Goal: Book appointment/travel/reservation

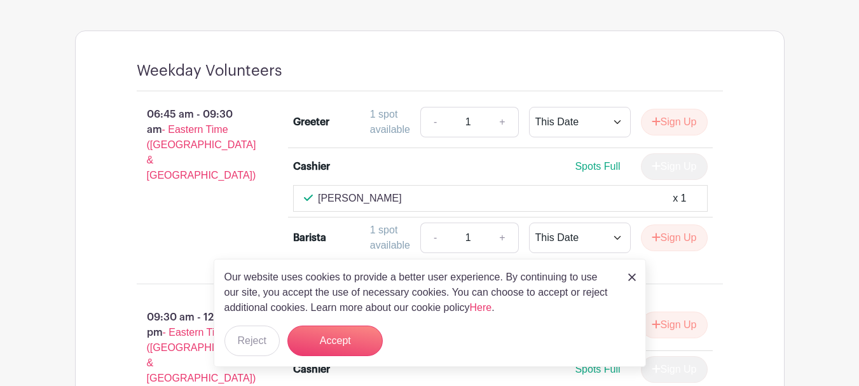
scroll to position [1017, 0]
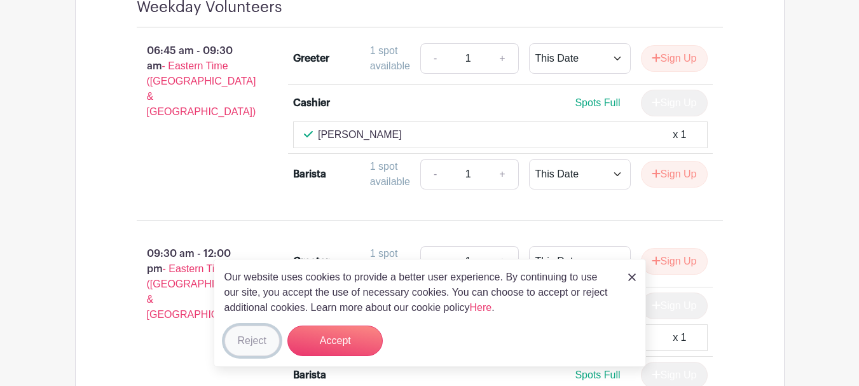
click at [259, 342] on button "Reject" at bounding box center [251, 340] width 55 height 31
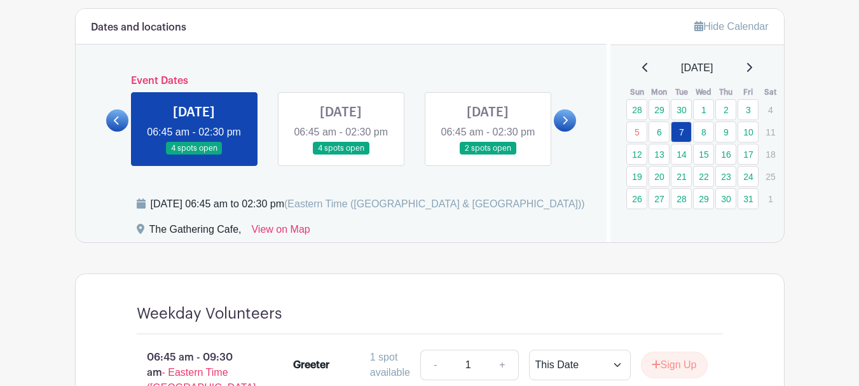
scroll to position [699, 0]
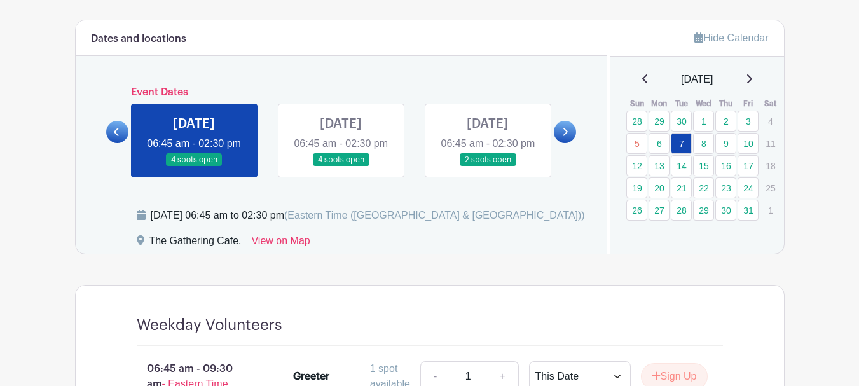
click at [341, 167] on link at bounding box center [341, 167] width 0 height 0
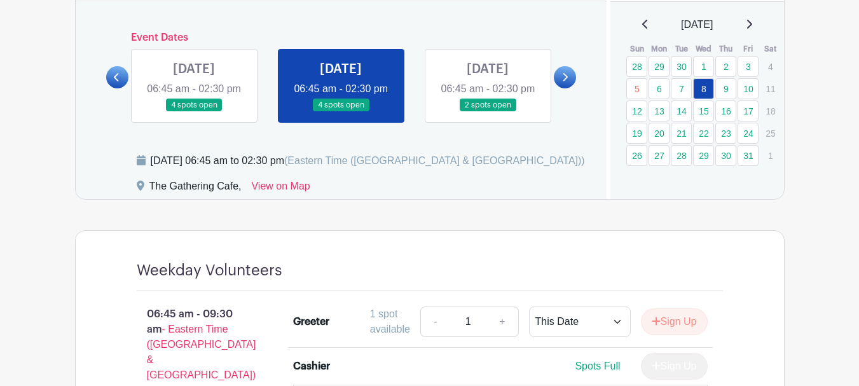
scroll to position [744, 0]
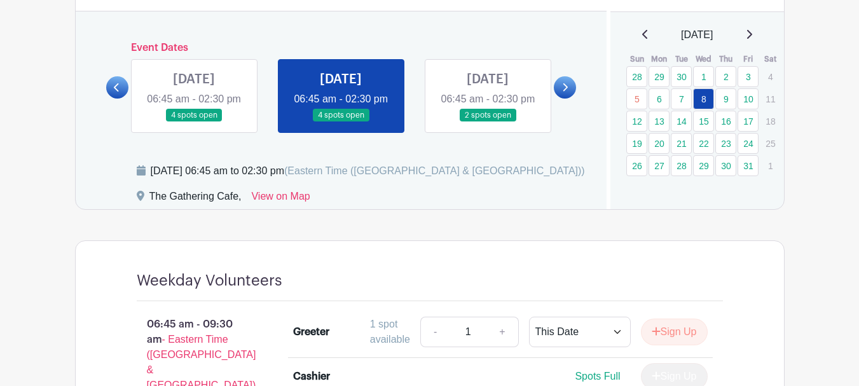
click at [487, 122] on link at bounding box center [487, 122] width 0 height 0
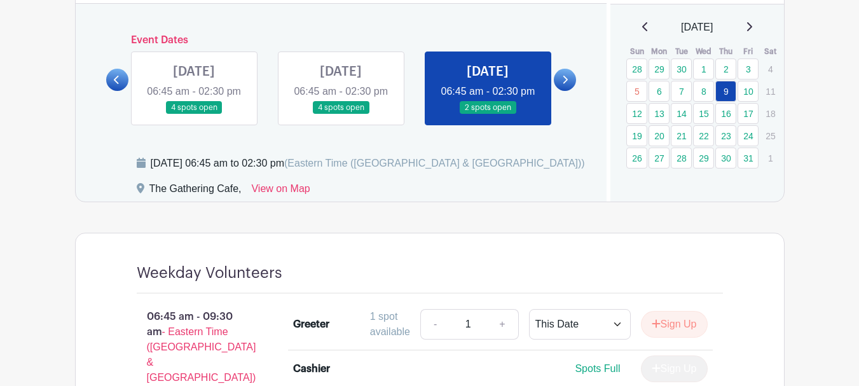
scroll to position [680, 0]
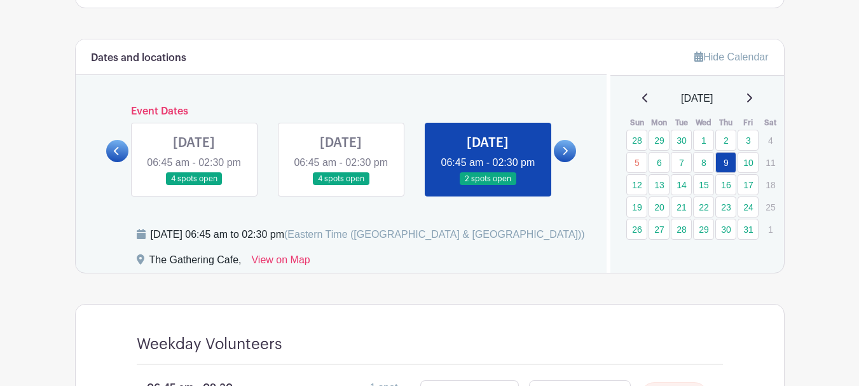
click at [566, 155] on icon at bounding box center [565, 151] width 5 height 8
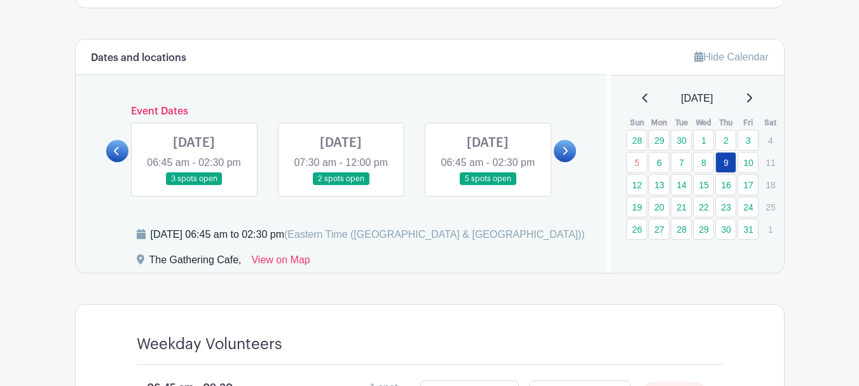
click at [194, 186] on link at bounding box center [194, 186] width 0 height 0
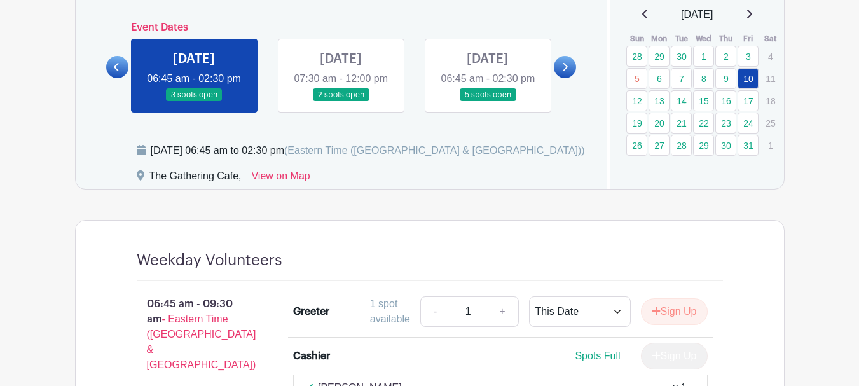
scroll to position [744, 0]
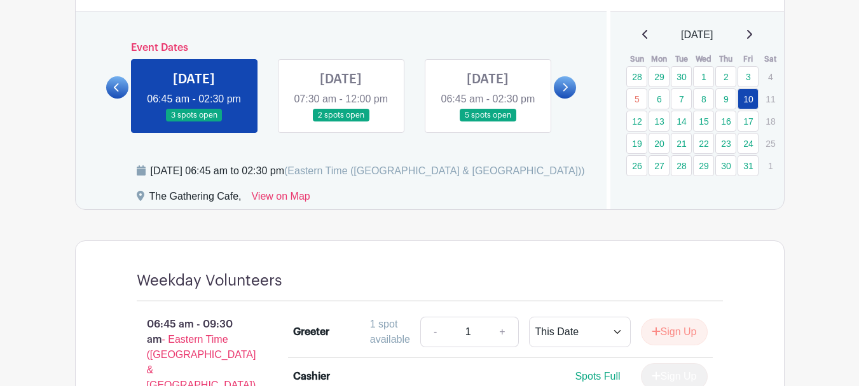
click at [116, 92] on icon at bounding box center [116, 87] width 5 height 8
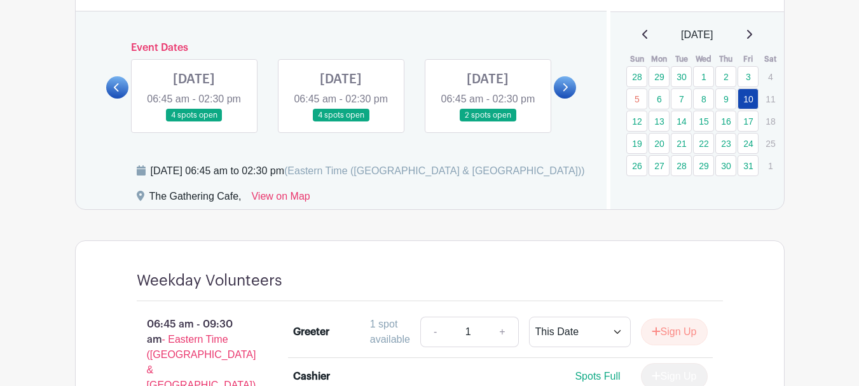
click at [194, 122] on link at bounding box center [194, 122] width 0 height 0
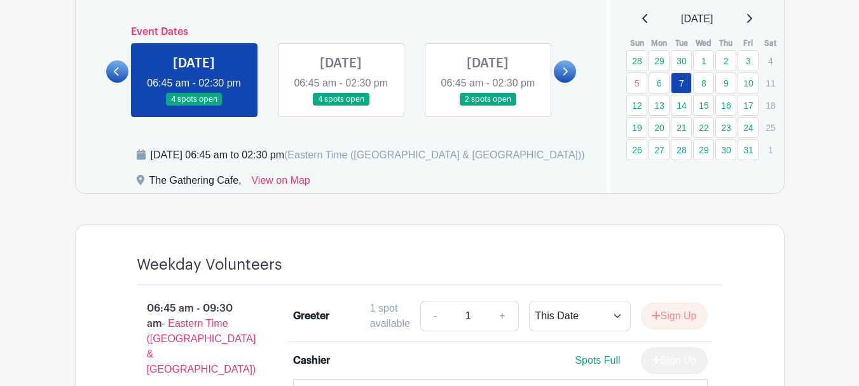
scroll to position [744, 0]
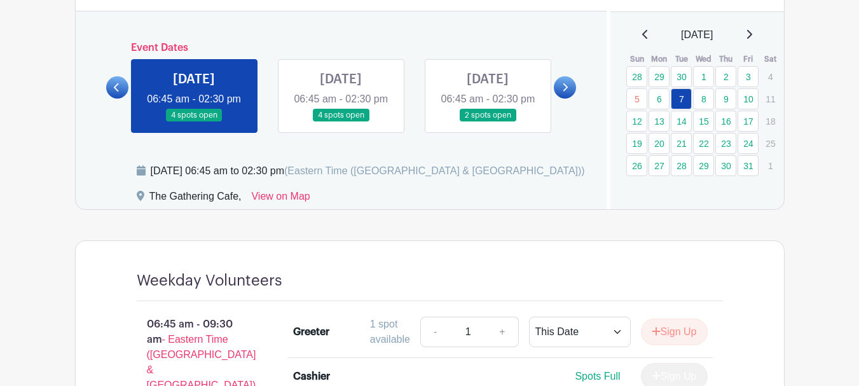
click at [341, 122] on link at bounding box center [341, 122] width 0 height 0
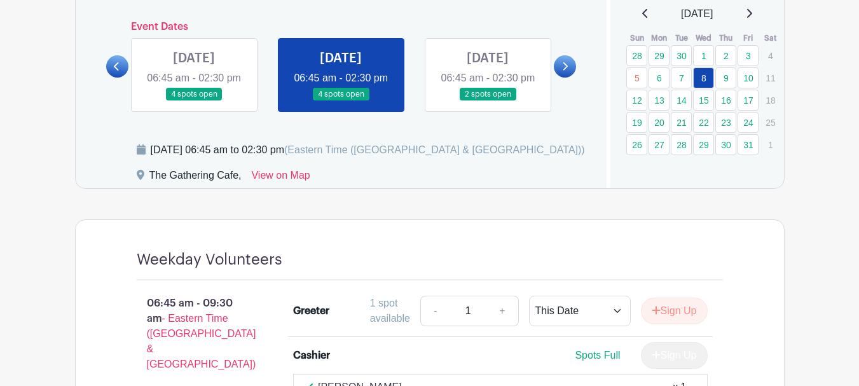
scroll to position [744, 0]
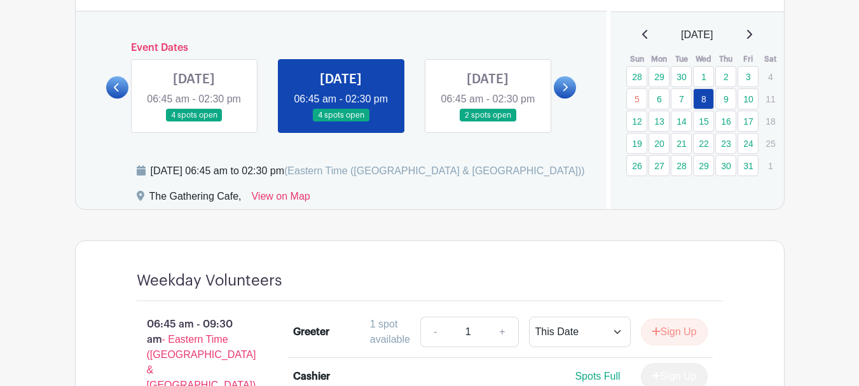
click at [121, 96] on link at bounding box center [117, 87] width 22 height 22
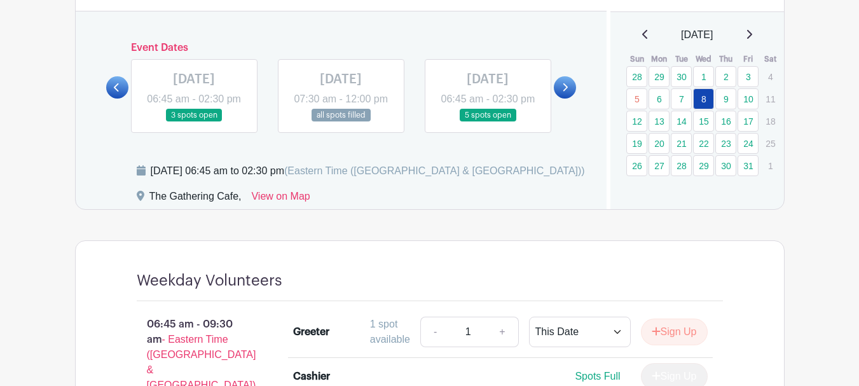
click at [487, 122] on link at bounding box center [487, 122] width 0 height 0
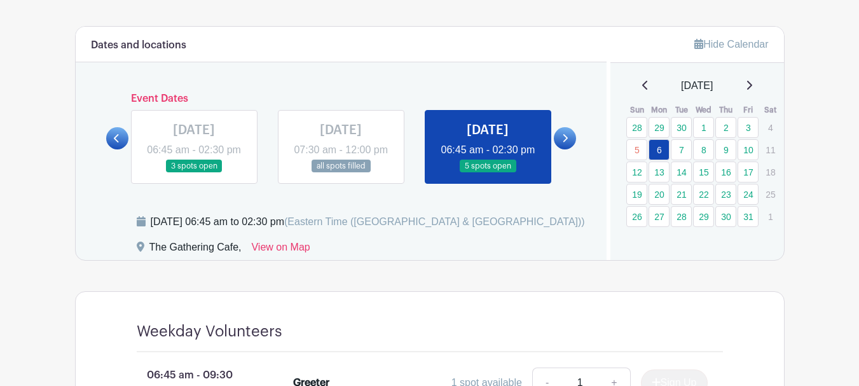
scroll to position [680, 0]
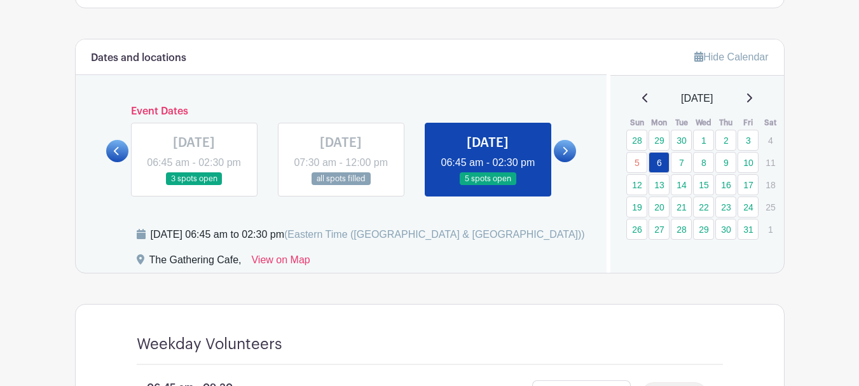
click at [564, 156] on icon at bounding box center [565, 151] width 6 height 10
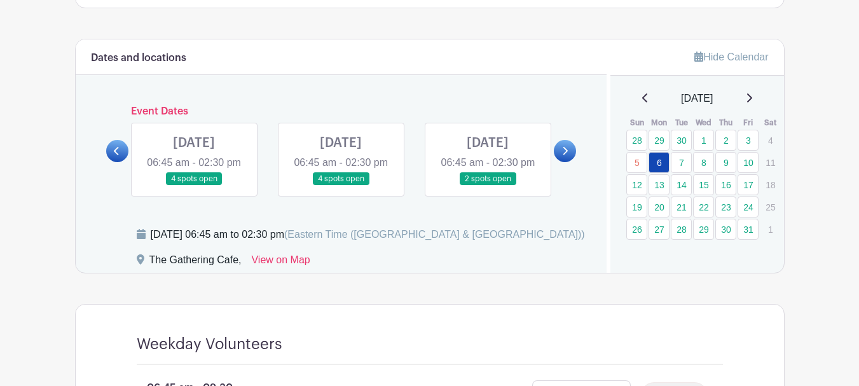
click at [487, 186] on link at bounding box center [487, 186] width 0 height 0
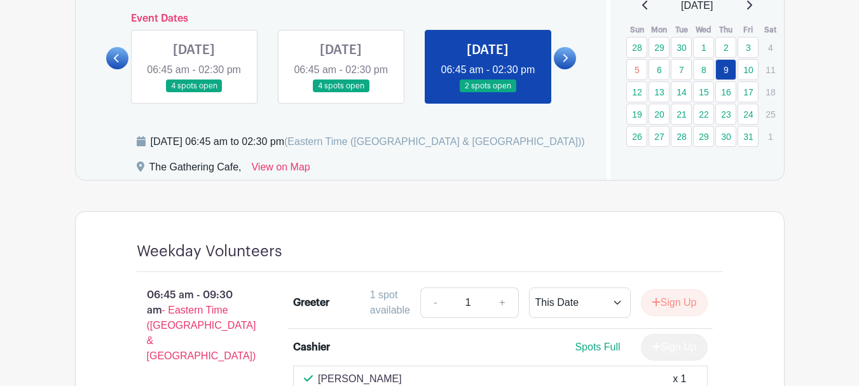
scroll to position [744, 0]
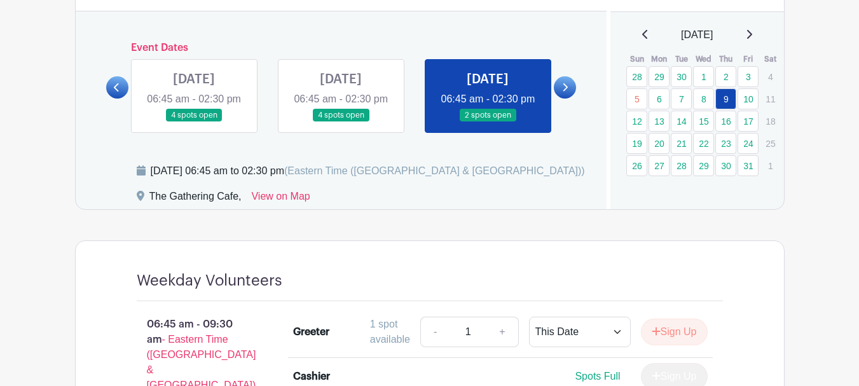
click at [566, 92] on icon at bounding box center [565, 88] width 6 height 10
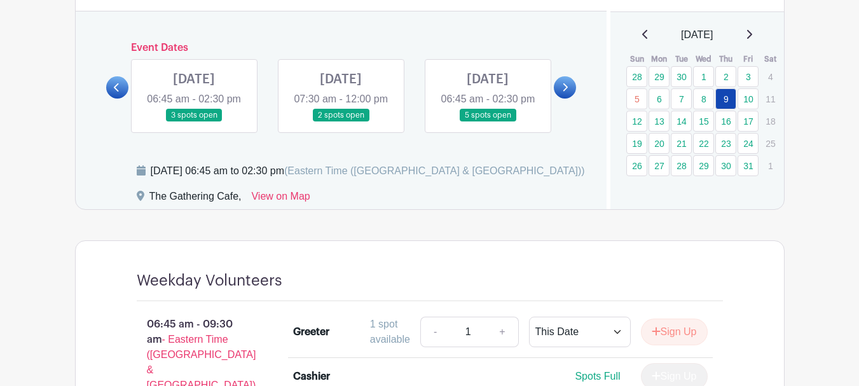
click at [194, 122] on link at bounding box center [194, 122] width 0 height 0
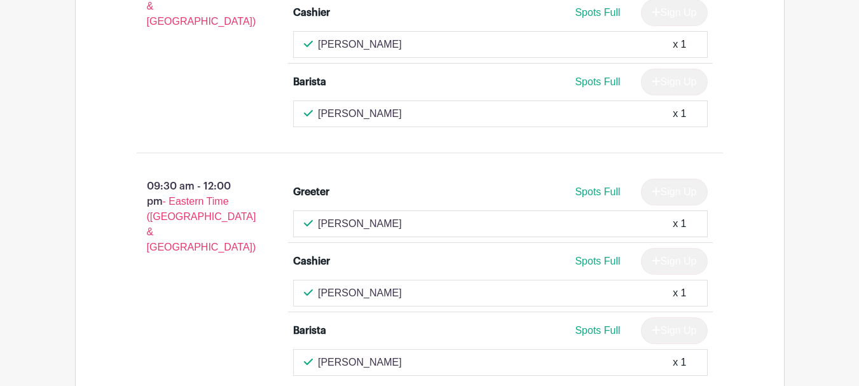
scroll to position [1125, 0]
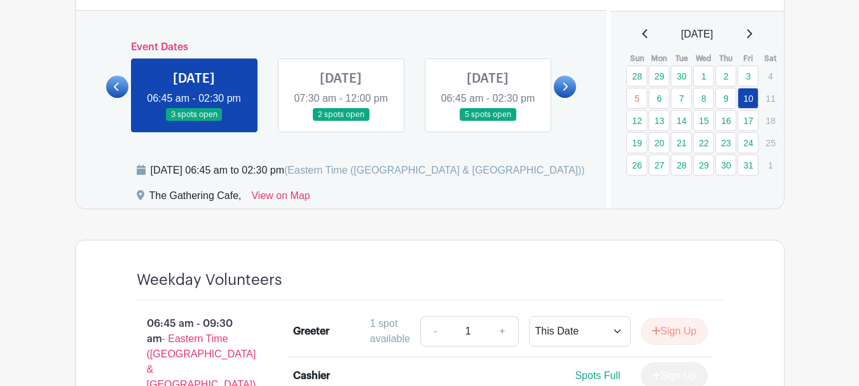
scroll to position [744, 0]
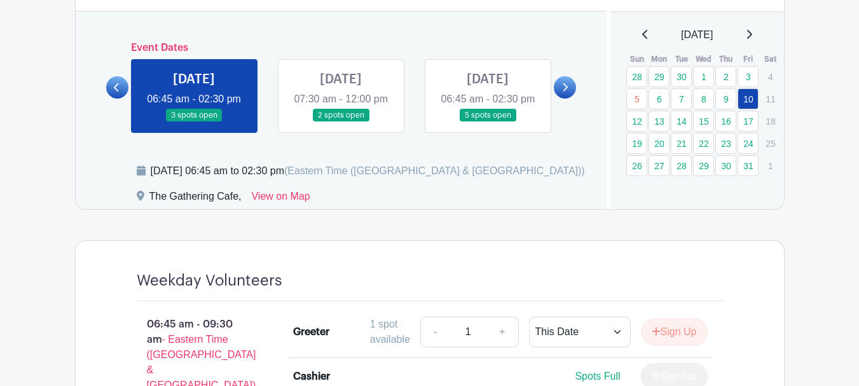
click at [341, 122] on link at bounding box center [341, 122] width 0 height 0
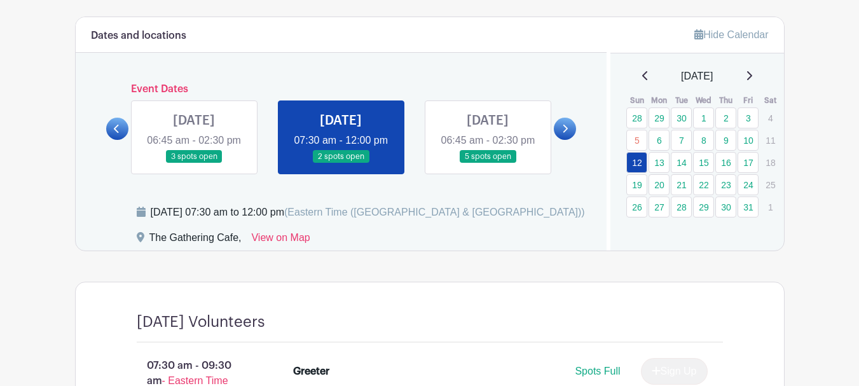
scroll to position [680, 0]
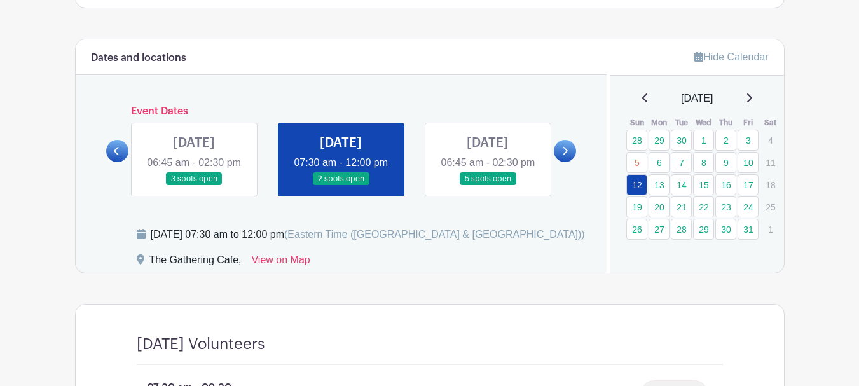
click at [487, 186] on link at bounding box center [487, 186] width 0 height 0
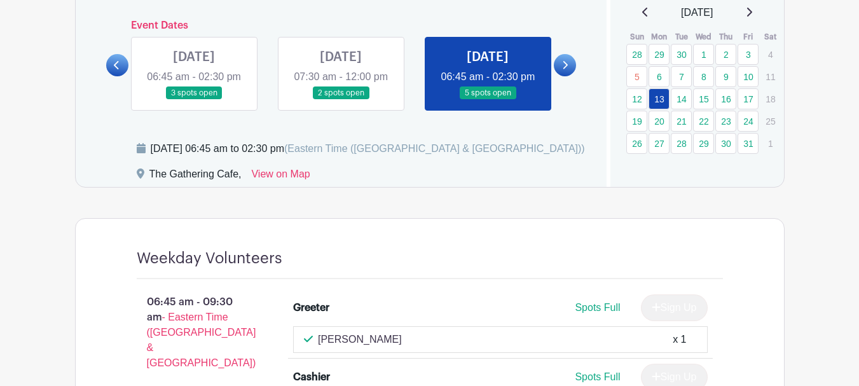
scroll to position [744, 0]
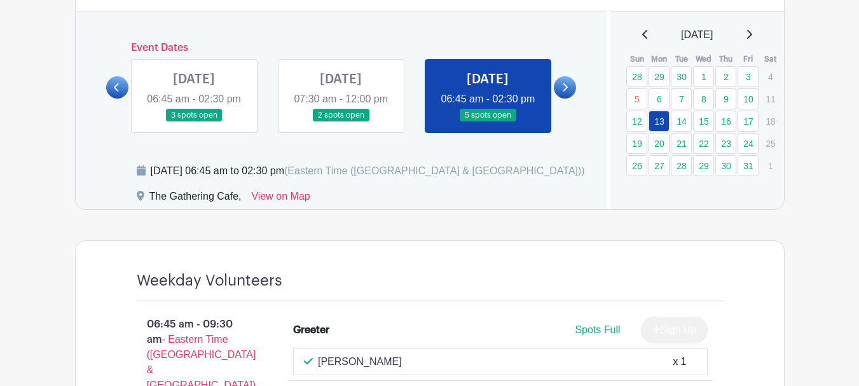
click at [562, 99] on link at bounding box center [565, 87] width 22 height 22
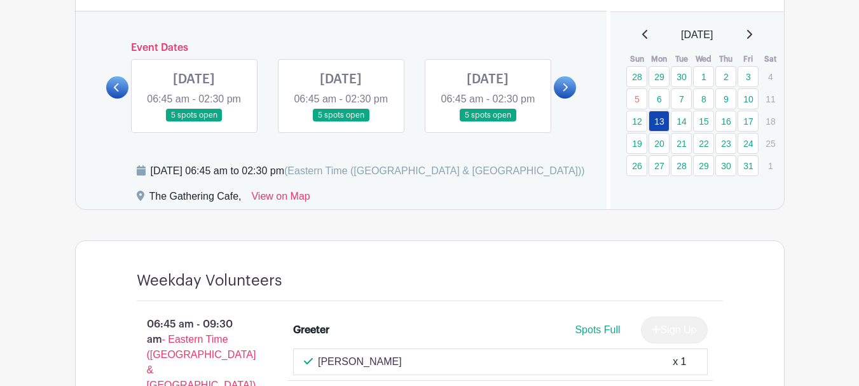
click at [341, 122] on link at bounding box center [341, 122] width 0 height 0
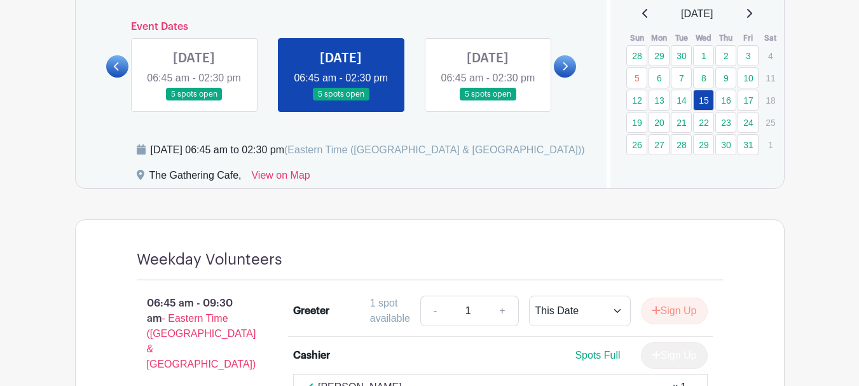
scroll to position [744, 0]
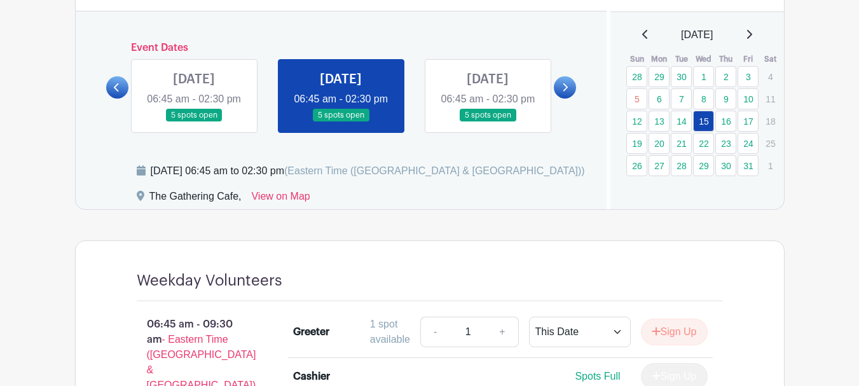
click at [487, 122] on link at bounding box center [487, 122] width 0 height 0
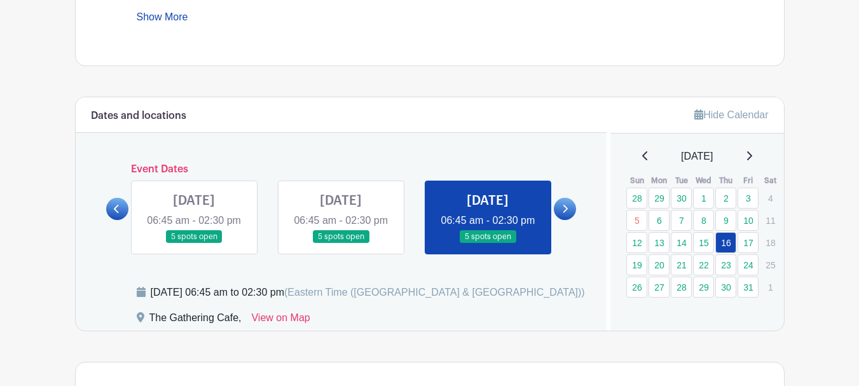
scroll to position [616, 0]
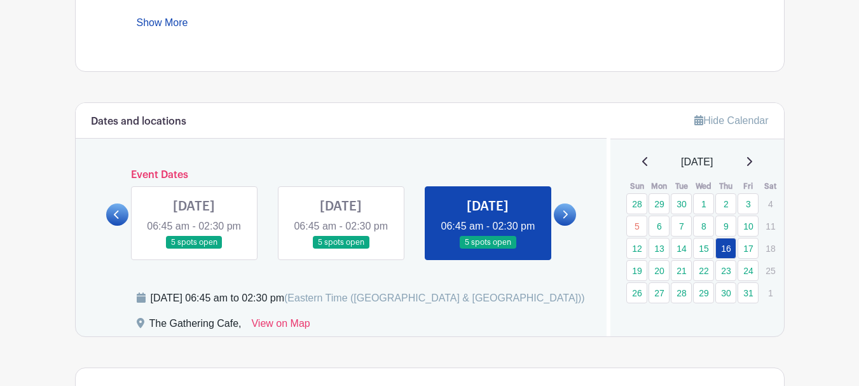
click at [568, 219] on icon at bounding box center [565, 215] width 6 height 10
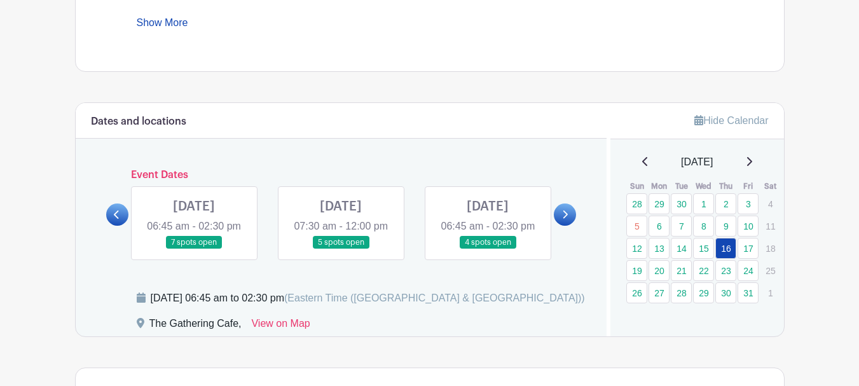
click at [194, 249] on link at bounding box center [194, 249] width 0 height 0
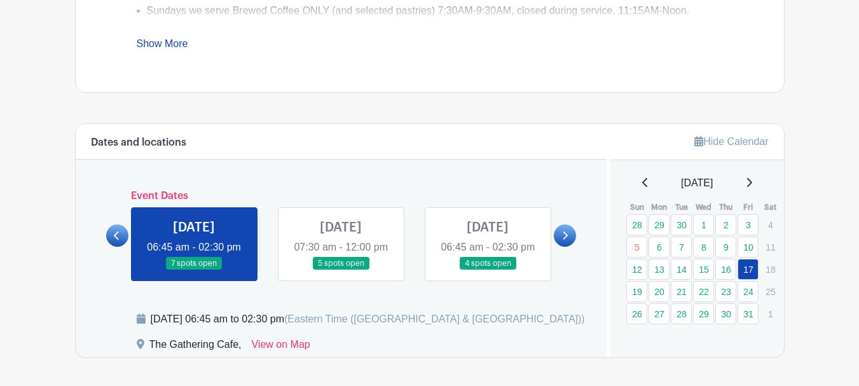
scroll to position [616, 0]
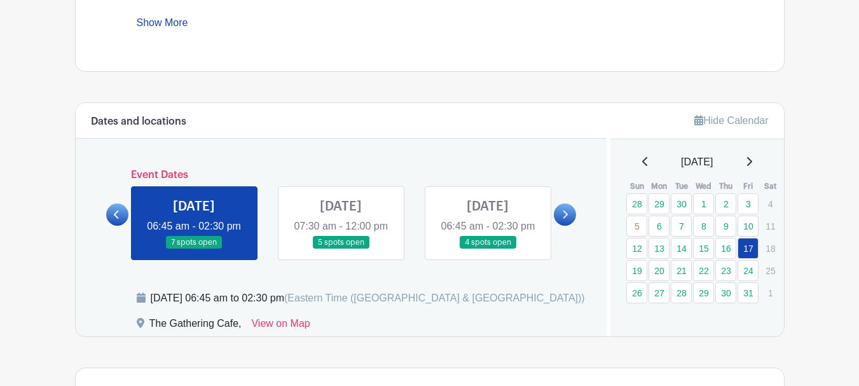
click at [119, 219] on icon at bounding box center [117, 215] width 6 height 10
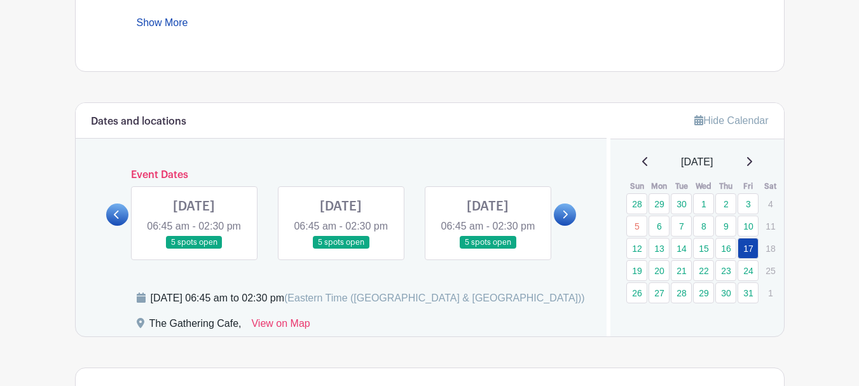
click at [341, 249] on link at bounding box center [341, 249] width 0 height 0
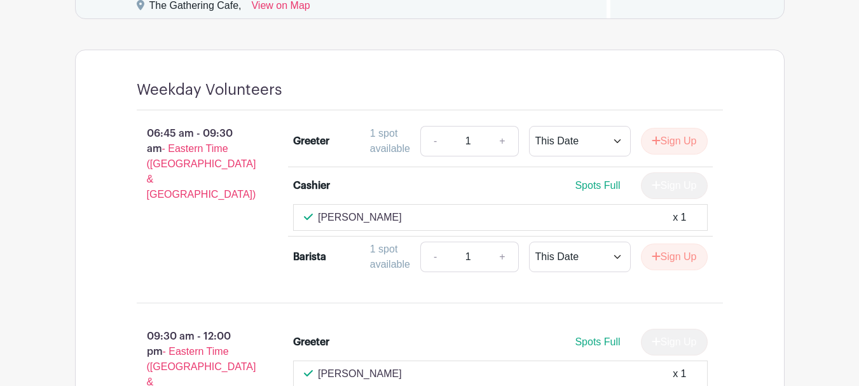
scroll to position [680, 0]
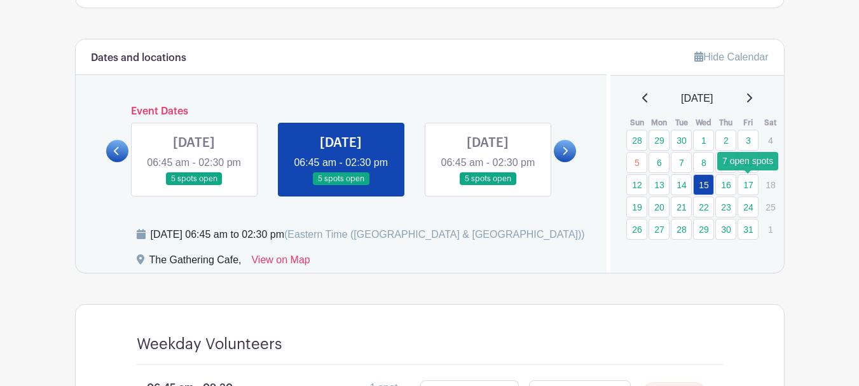
click at [747, 183] on link "17" at bounding box center [747, 184] width 21 height 21
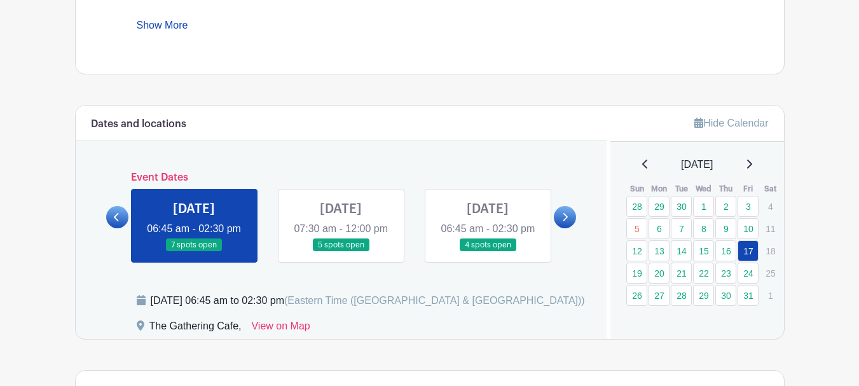
scroll to position [675, 0]
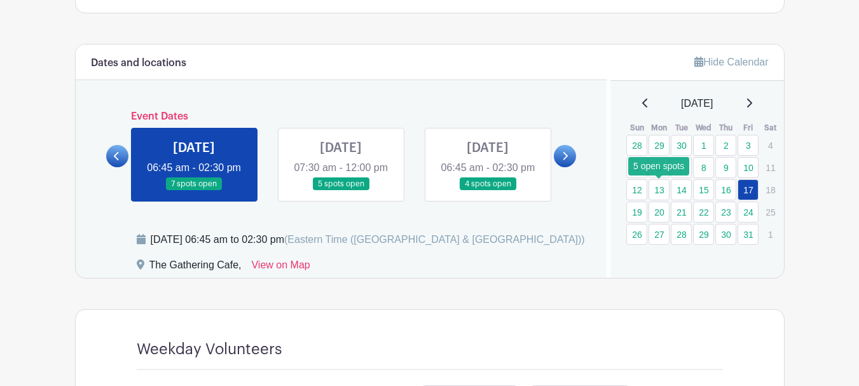
click at [660, 190] on link "13" at bounding box center [658, 189] width 21 height 21
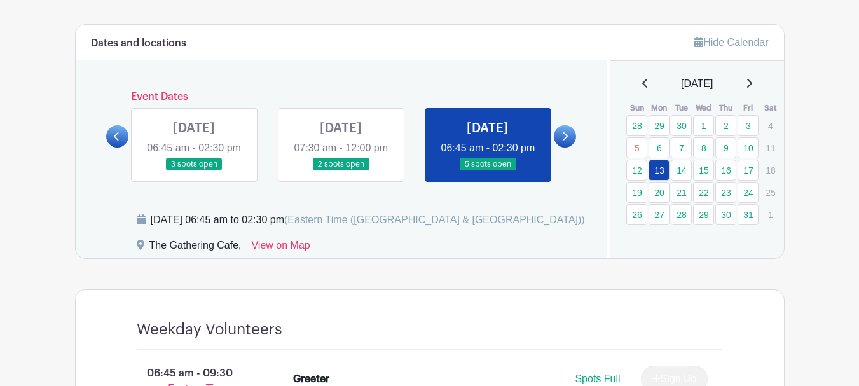
scroll to position [675, 0]
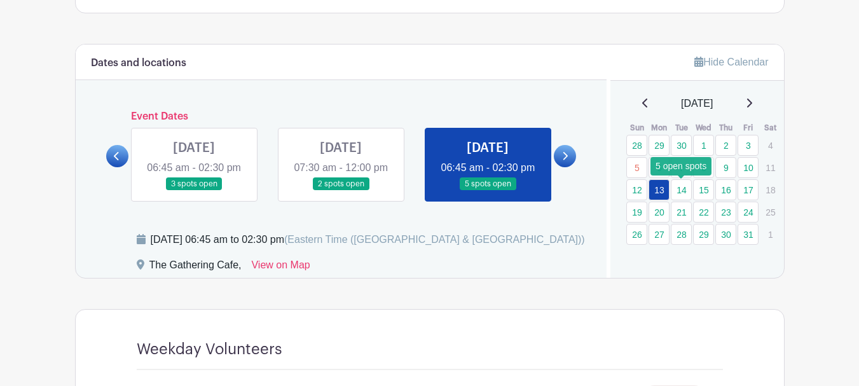
click at [684, 191] on link "14" at bounding box center [681, 189] width 21 height 21
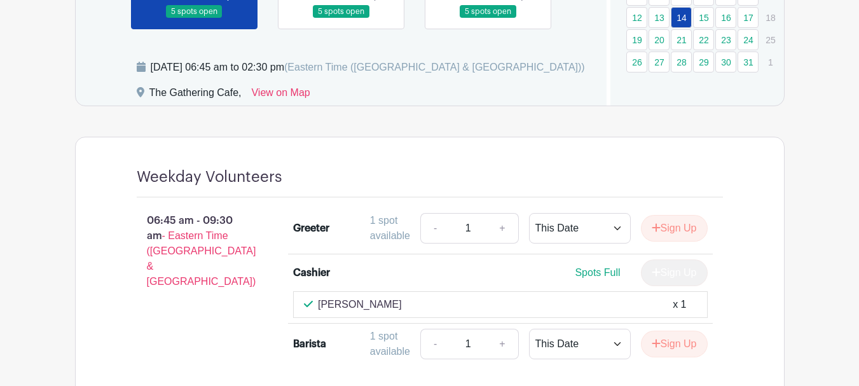
scroll to position [675, 0]
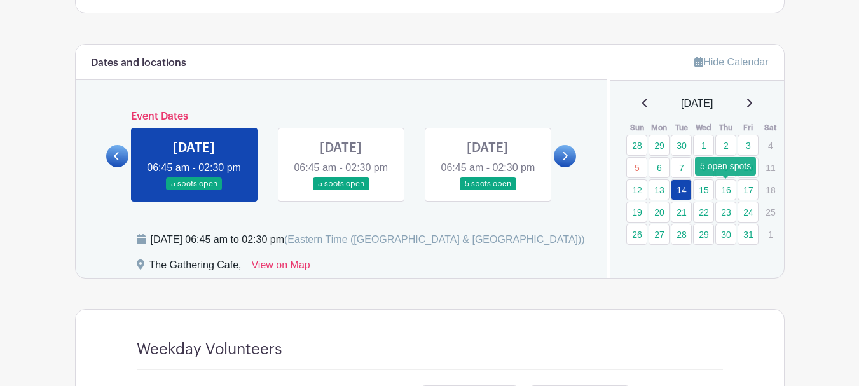
click at [721, 190] on link "16" at bounding box center [725, 189] width 21 height 21
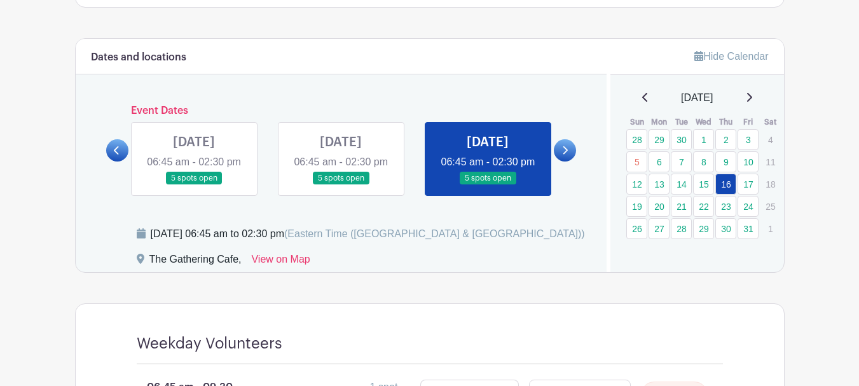
scroll to position [611, 0]
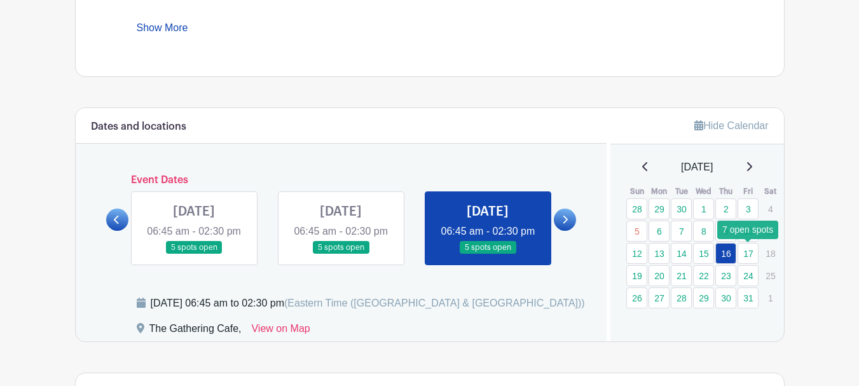
click at [747, 250] on link "17" at bounding box center [747, 253] width 21 height 21
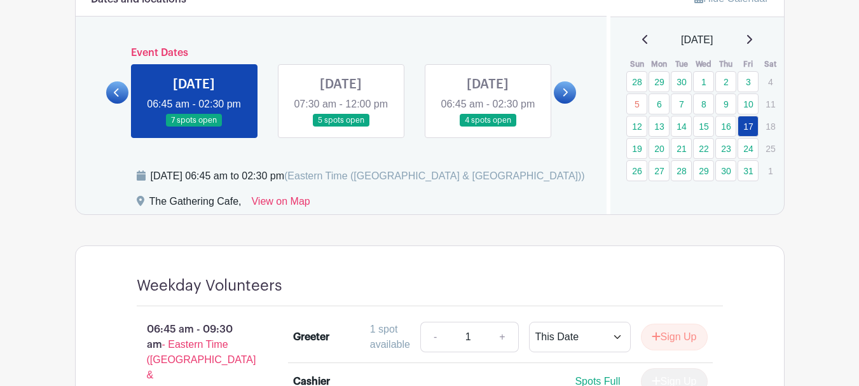
scroll to position [675, 0]
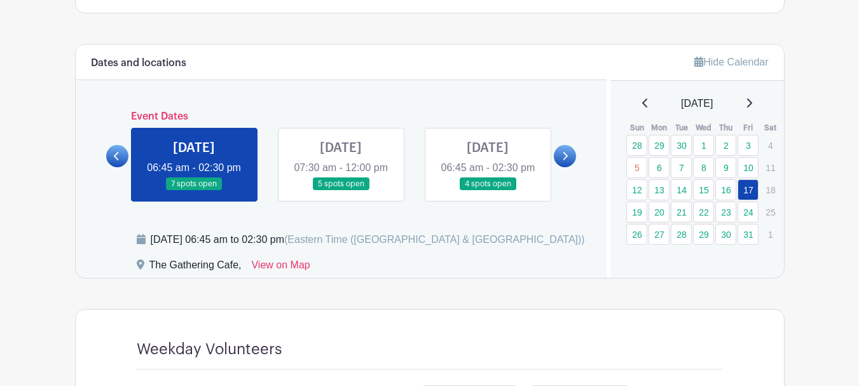
click at [122, 167] on link at bounding box center [117, 156] width 22 height 22
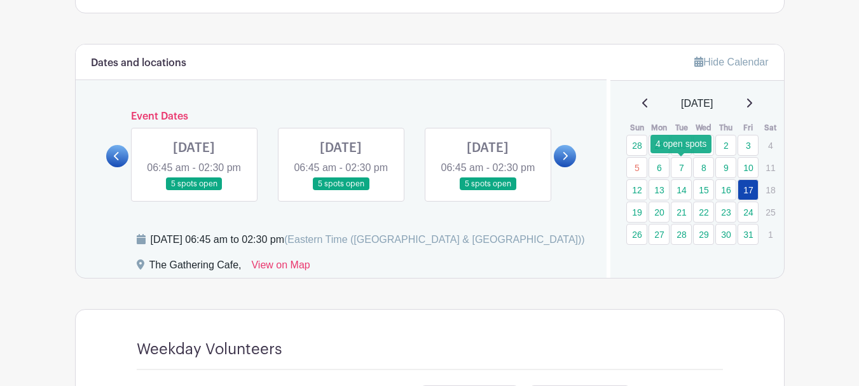
click at [680, 170] on link "7" at bounding box center [681, 167] width 21 height 21
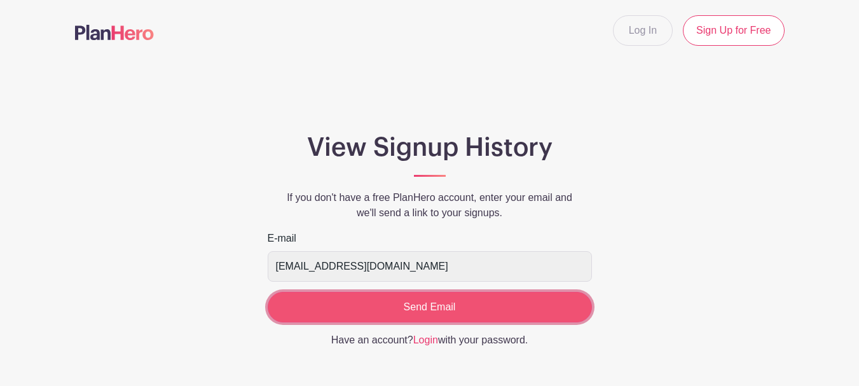
click at [435, 304] on input "Send Email" at bounding box center [430, 307] width 324 height 31
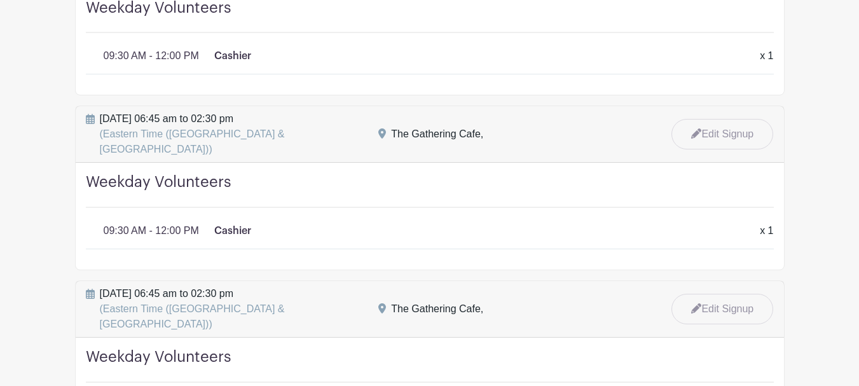
scroll to position [1589, 0]
